Goal: Check status: Check status

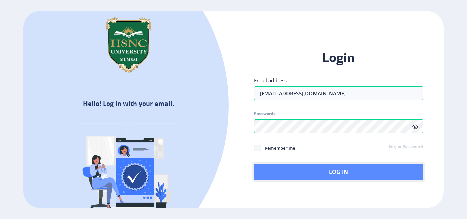
click at [294, 165] on button "Log In" at bounding box center [338, 172] width 169 height 16
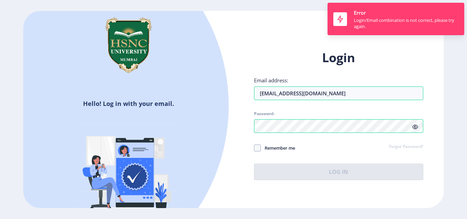
click at [415, 128] on icon at bounding box center [415, 126] width 6 height 5
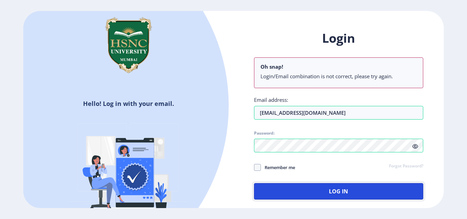
click at [323, 194] on button "Log In" at bounding box center [338, 191] width 169 height 16
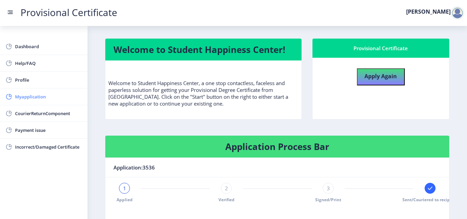
click at [30, 94] on span "Myapplication" at bounding box center [48, 97] width 67 height 8
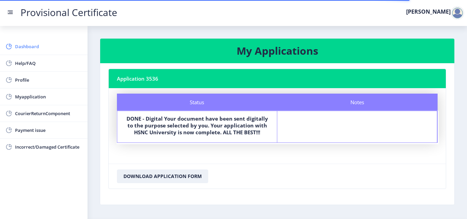
click at [31, 44] on span "Dashboard" at bounding box center [48, 46] width 67 height 8
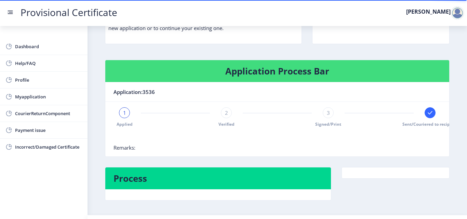
scroll to position [94, 0]
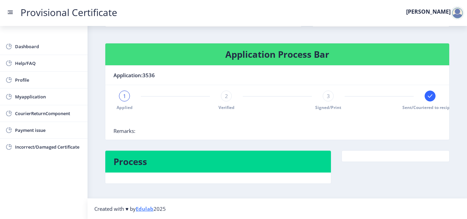
click at [224, 95] on div "2" at bounding box center [226, 96] width 11 height 11
click at [327, 96] on span "3" at bounding box center [328, 96] width 3 height 7
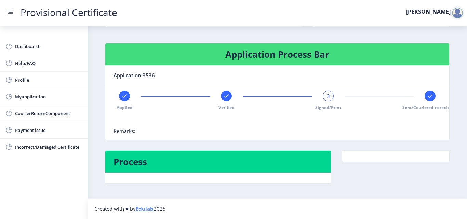
click at [430, 96] on rect at bounding box center [429, 96] width 7 height 7
click at [429, 97] on span "4" at bounding box center [429, 96] width 3 height 7
click at [431, 106] on span "Sent/Couriered to recipient" at bounding box center [430, 108] width 56 height 6
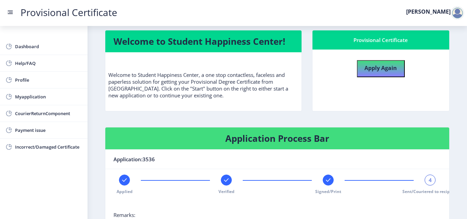
scroll to position [0, 0]
